Goal: Task Accomplishment & Management: Manage account settings

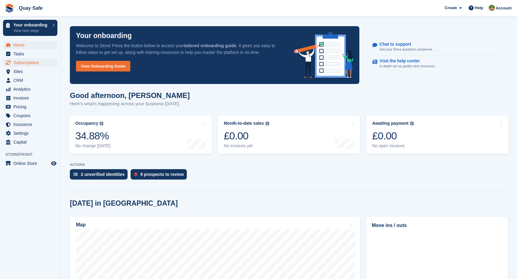
click at [23, 64] on span "Subscriptions" at bounding box center [31, 62] width 36 height 9
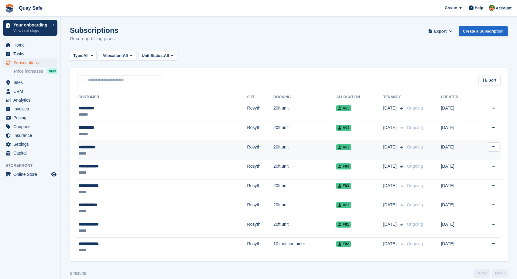
click at [86, 150] on div "**********" at bounding box center [120, 147] width 85 height 6
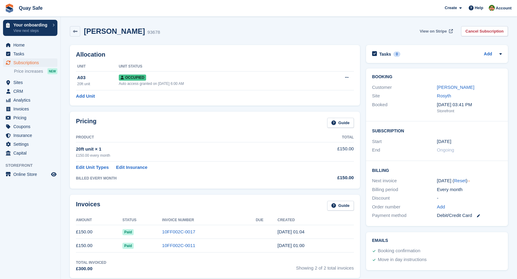
click at [432, 31] on span "View on Stripe" at bounding box center [433, 31] width 27 height 6
click at [26, 63] on span "Subscriptions" at bounding box center [31, 62] width 36 height 9
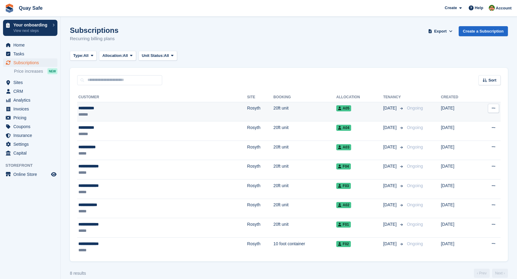
click at [102, 111] on div "**********" at bounding box center [120, 108] width 85 height 6
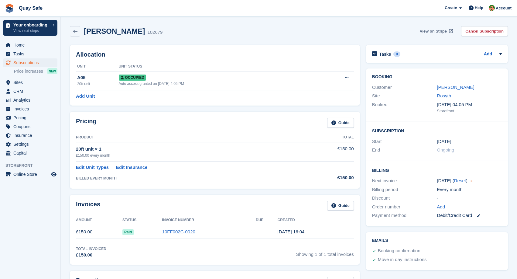
click at [439, 30] on span "View on Stripe" at bounding box center [433, 31] width 27 height 6
click at [19, 45] on span "Home" at bounding box center [31, 45] width 36 height 9
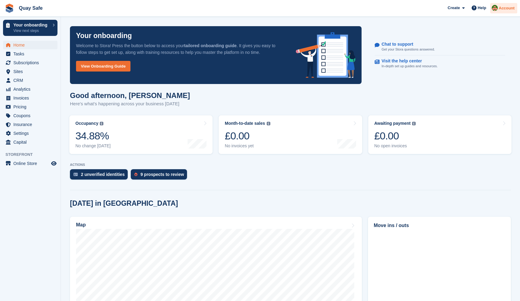
click at [505, 8] on span "Account" at bounding box center [507, 8] width 16 height 6
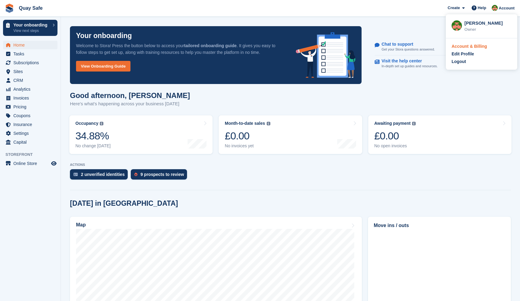
click at [471, 47] on div "Account & Billing" at bounding box center [470, 46] width 36 height 6
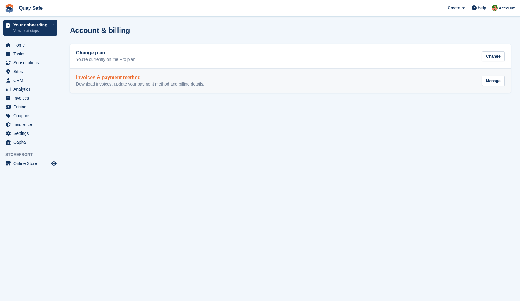
click at [111, 79] on h2 "Invoices & payment method" at bounding box center [140, 77] width 128 height 5
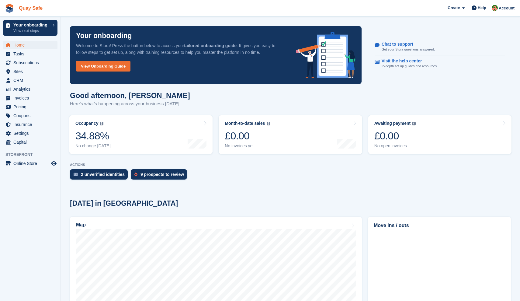
click at [28, 8] on link "Quay Safe" at bounding box center [30, 8] width 29 height 10
click at [17, 106] on span "Pricing" at bounding box center [31, 106] width 36 height 9
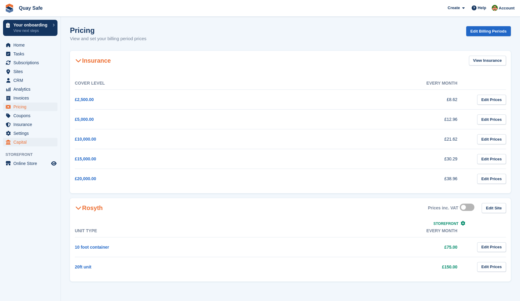
click at [20, 141] on span "Capital" at bounding box center [31, 142] width 36 height 9
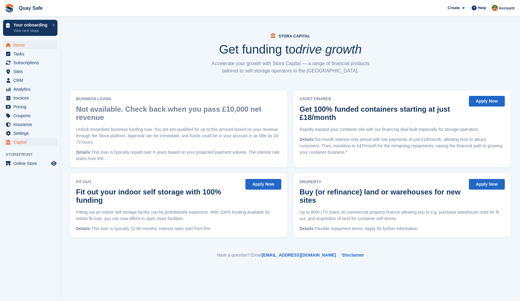
click at [19, 44] on span "Home" at bounding box center [31, 45] width 36 height 9
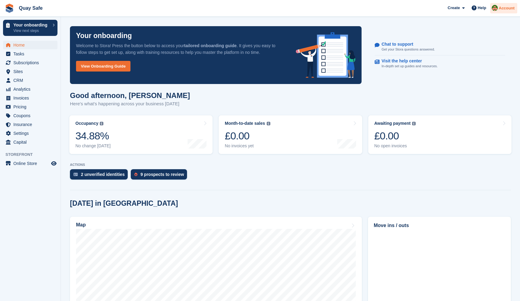
click at [507, 8] on span "Account" at bounding box center [507, 8] width 16 height 6
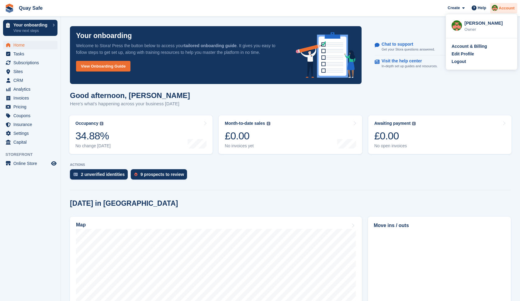
click at [507, 8] on span "Account" at bounding box center [507, 8] width 16 height 6
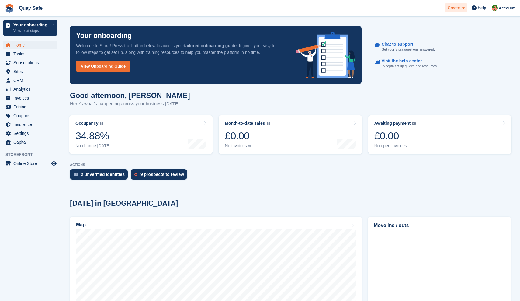
click at [464, 10] on icon at bounding box center [463, 8] width 2 height 4
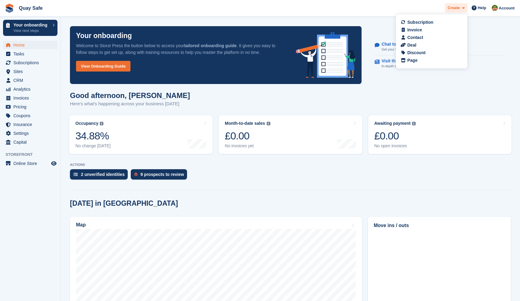
click at [462, 9] on icon at bounding box center [463, 8] width 2 height 4
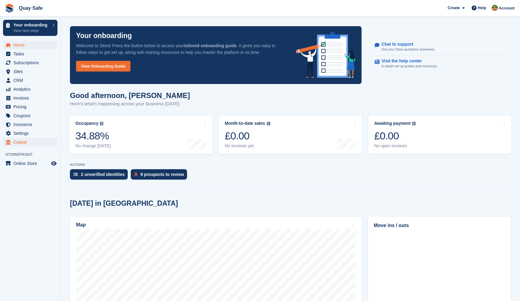
click at [25, 141] on span "Capital" at bounding box center [31, 142] width 36 height 9
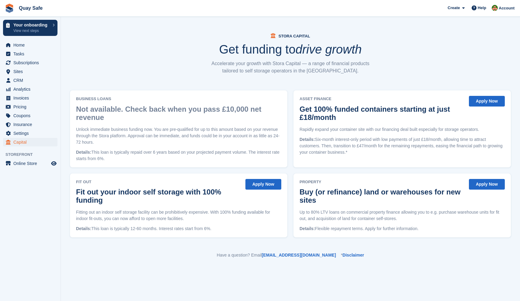
click at [483, 100] on button "Apply Now" at bounding box center [487, 101] width 36 height 11
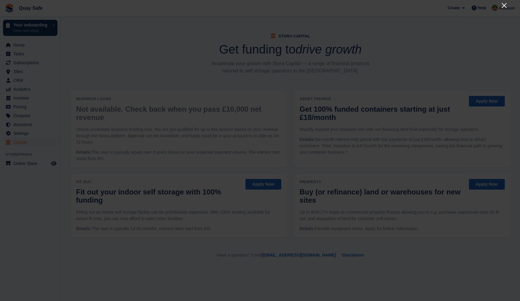
click at [504, 4] on icon "Close" at bounding box center [503, 5] width 7 height 7
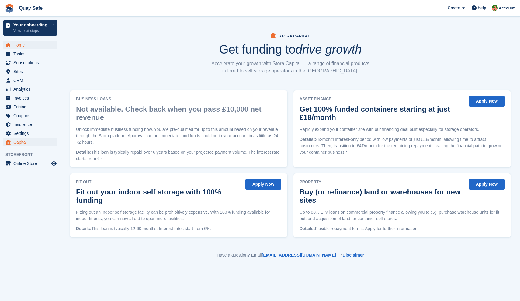
click at [17, 45] on span "Home" at bounding box center [31, 45] width 36 height 9
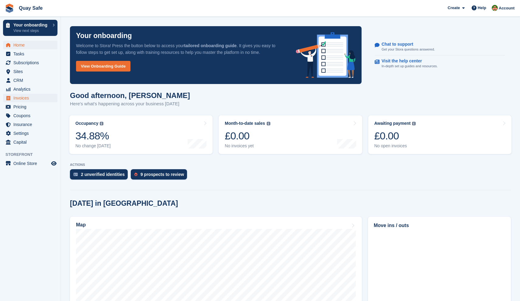
click at [19, 97] on span "Invoices" at bounding box center [31, 98] width 36 height 9
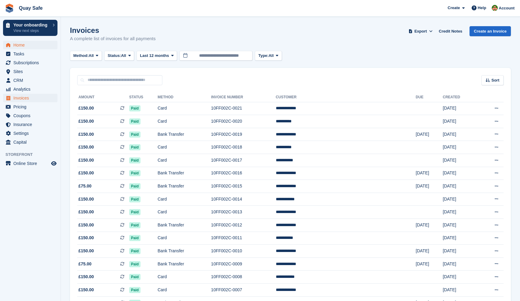
click at [15, 45] on span "Home" at bounding box center [31, 45] width 36 height 9
